Goal: Check status: Check status

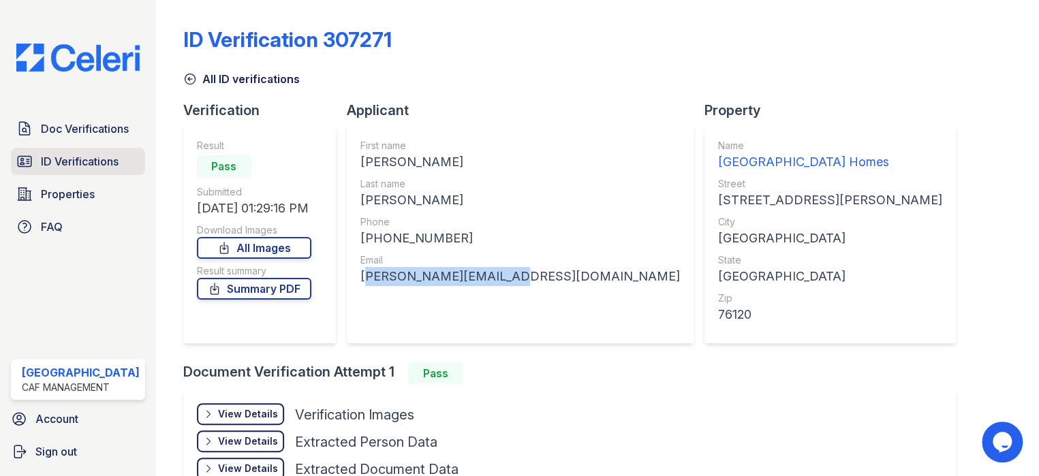
click at [26, 166] on icon at bounding box center [24, 161] width 16 height 16
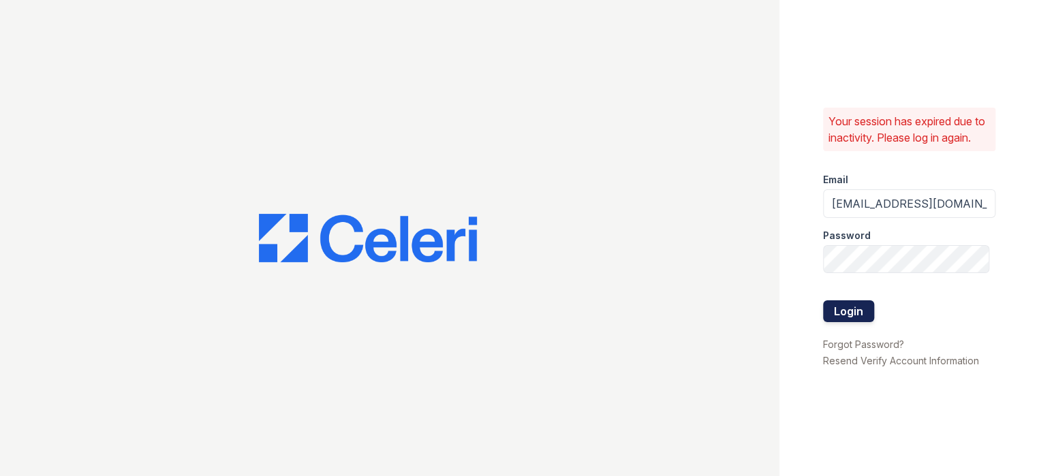
click at [860, 319] on button "Login" at bounding box center [848, 312] width 51 height 22
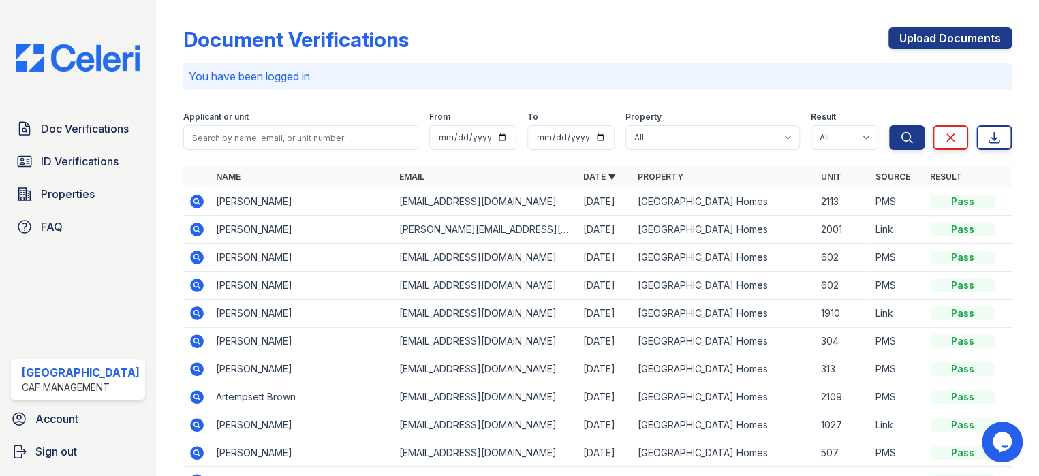
click at [93, 177] on div "Doc Verifications ID Verifications Properties FAQ" at bounding box center [77, 177] width 145 height 125
click at [93, 167] on span "ID Verifications" at bounding box center [80, 161] width 78 height 16
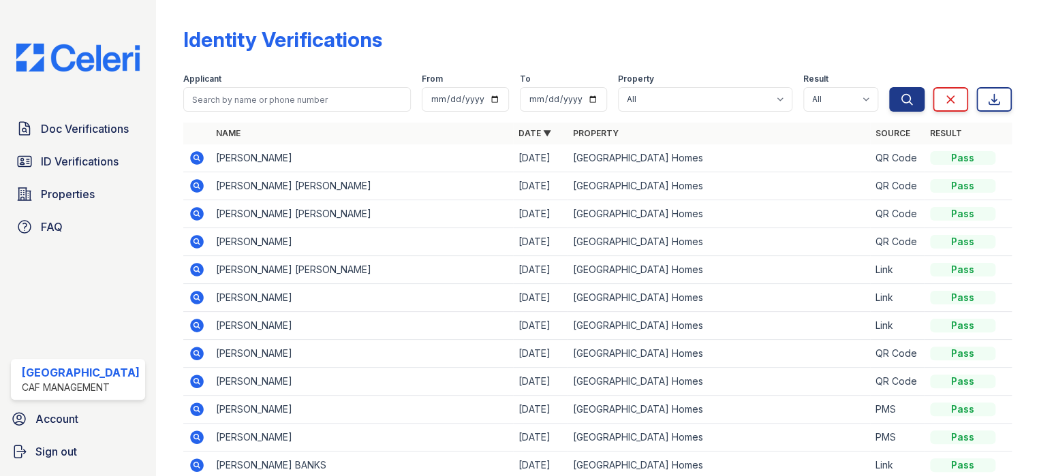
click at [194, 157] on icon at bounding box center [197, 158] width 14 height 14
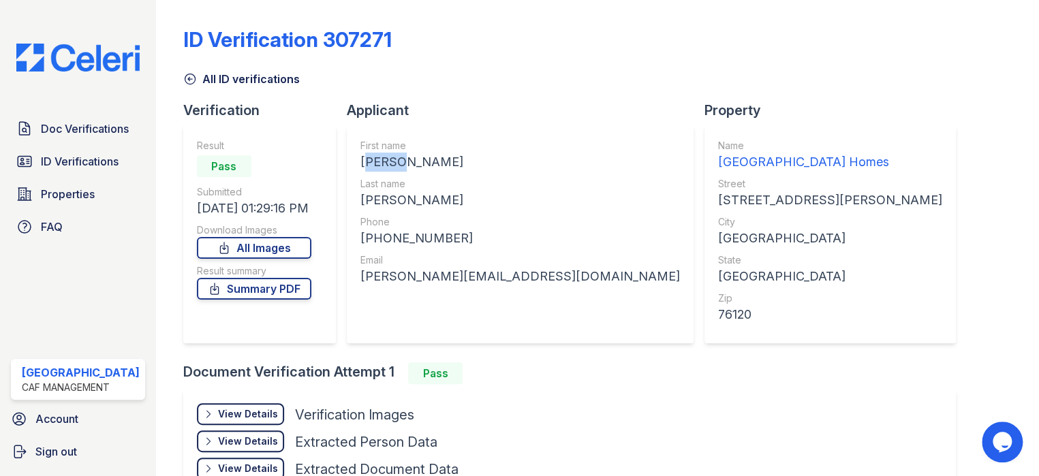
drag, startPoint x: 347, startPoint y: 160, endPoint x: 412, endPoint y: 164, distance: 64.9
click at [412, 164] on div "First name HENRY Last name JACKSON Phone +16022181737 Email henryleone@icloud.c…" at bounding box center [520, 234] width 347 height 218
copy div "[PERSON_NAME]"
click at [102, 161] on span "ID Verifications" at bounding box center [80, 161] width 78 height 16
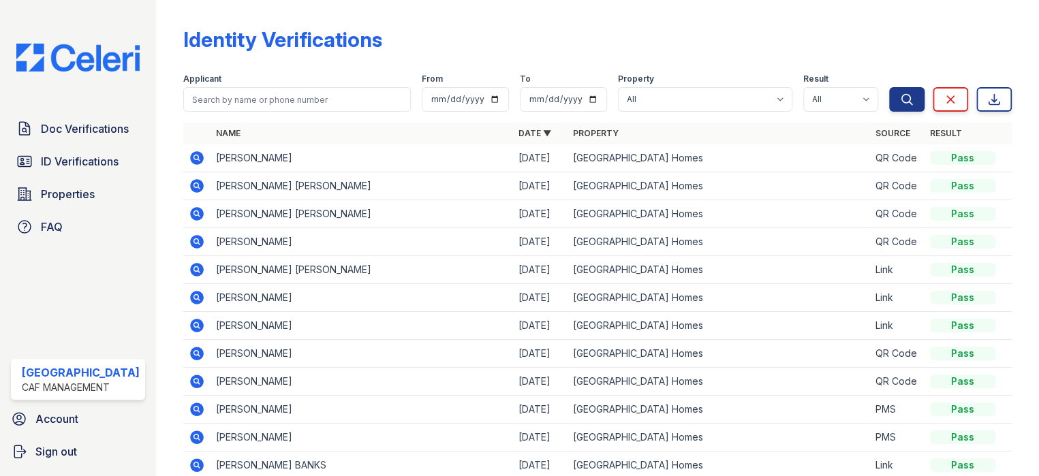
click at [196, 156] on icon at bounding box center [197, 158] width 14 height 14
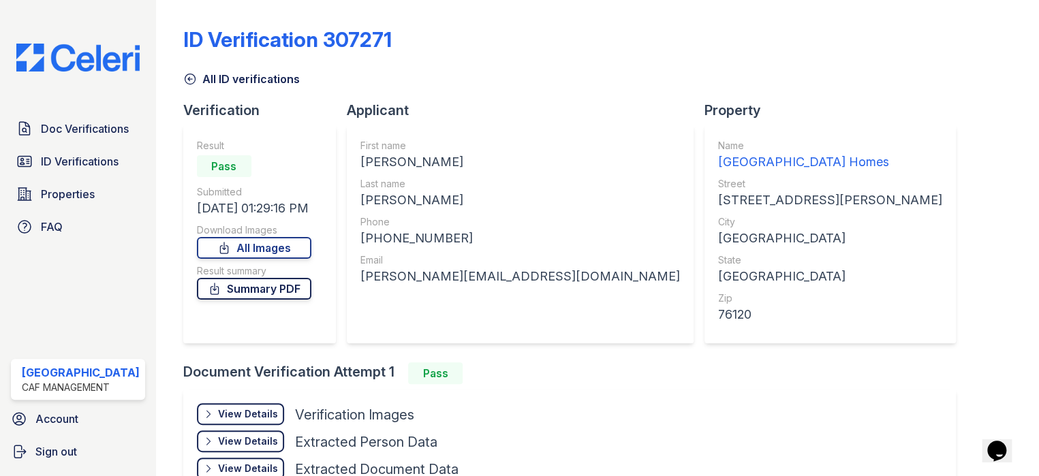
click at [274, 291] on link "Summary PDF" at bounding box center [254, 289] width 115 height 22
